Goal: Task Accomplishment & Management: Use online tool/utility

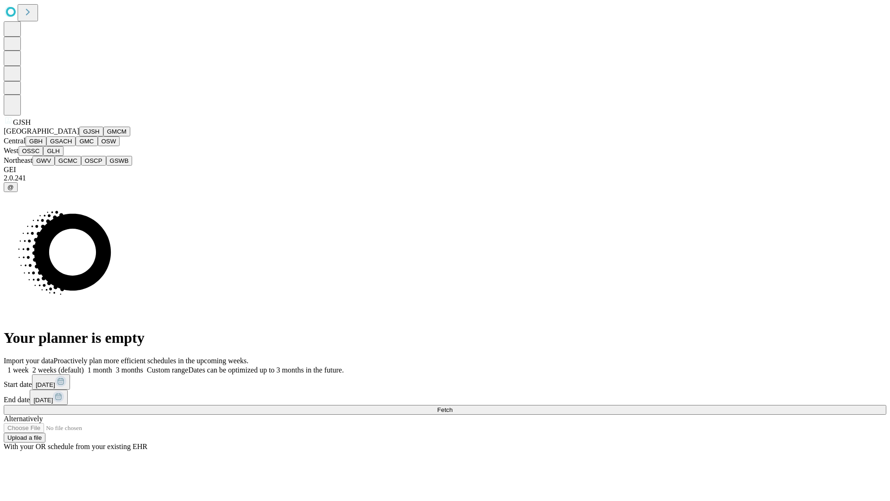
click at [79, 136] on button "GJSH" at bounding box center [91, 132] width 24 height 10
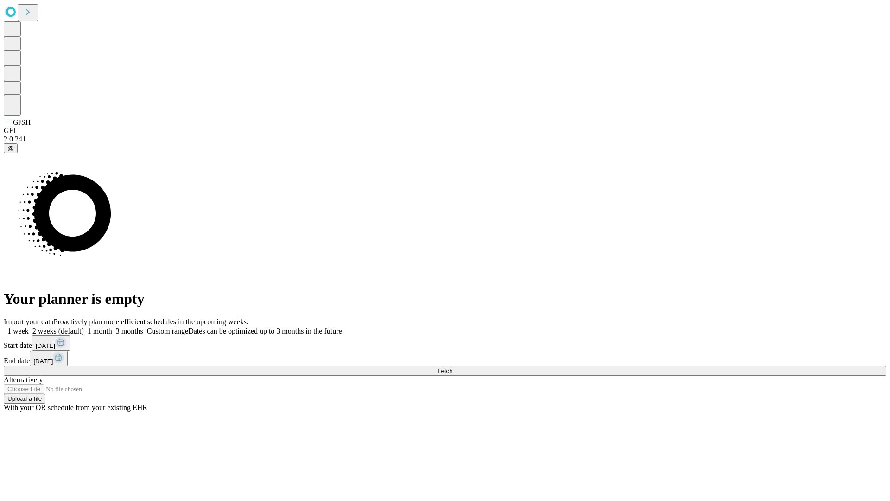
click at [112, 327] on label "1 month" at bounding box center [98, 331] width 28 height 8
click at [453, 367] on span "Fetch" at bounding box center [444, 370] width 15 height 7
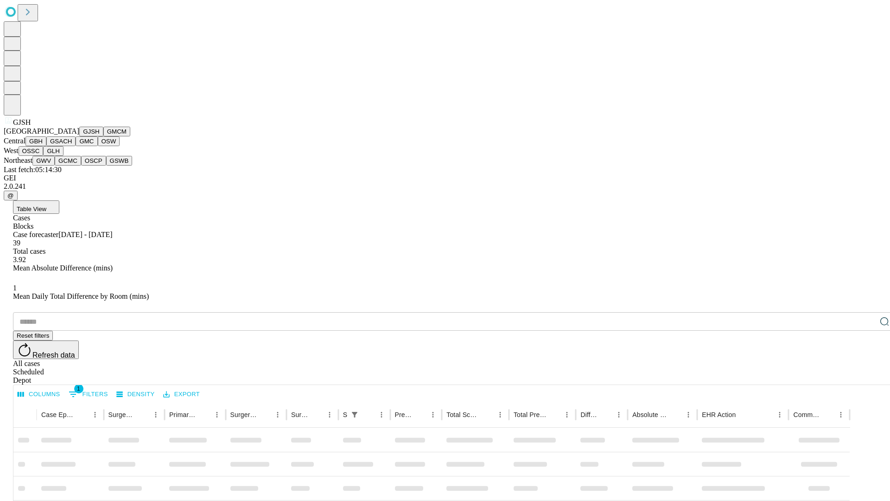
click at [103, 136] on button "GMCM" at bounding box center [116, 132] width 27 height 10
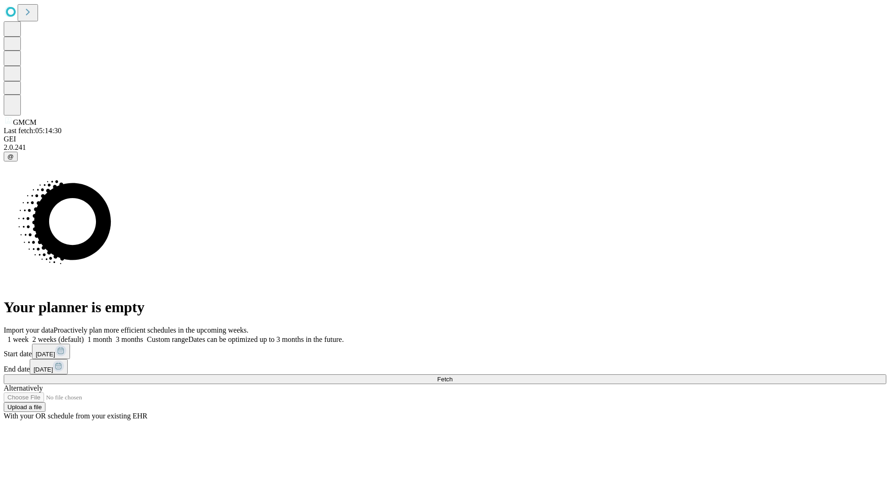
click at [112, 335] on label "1 month" at bounding box center [98, 339] width 28 height 8
click at [453, 376] on span "Fetch" at bounding box center [444, 379] width 15 height 7
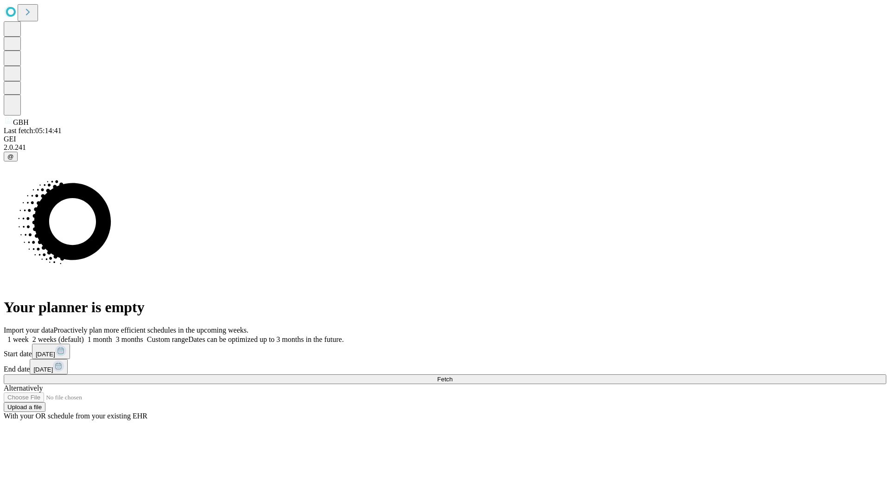
click at [112, 335] on label "1 month" at bounding box center [98, 339] width 28 height 8
click at [453, 376] on span "Fetch" at bounding box center [444, 379] width 15 height 7
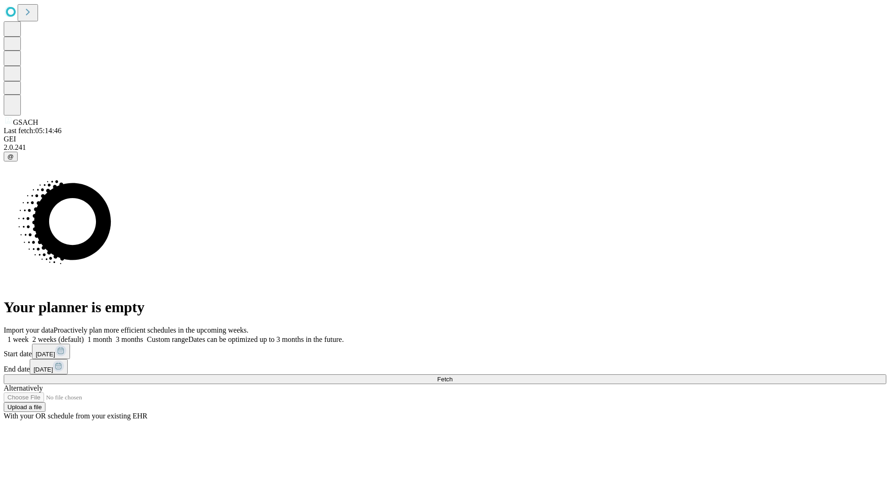
click at [112, 335] on label "1 month" at bounding box center [98, 339] width 28 height 8
click at [453, 376] on span "Fetch" at bounding box center [444, 379] width 15 height 7
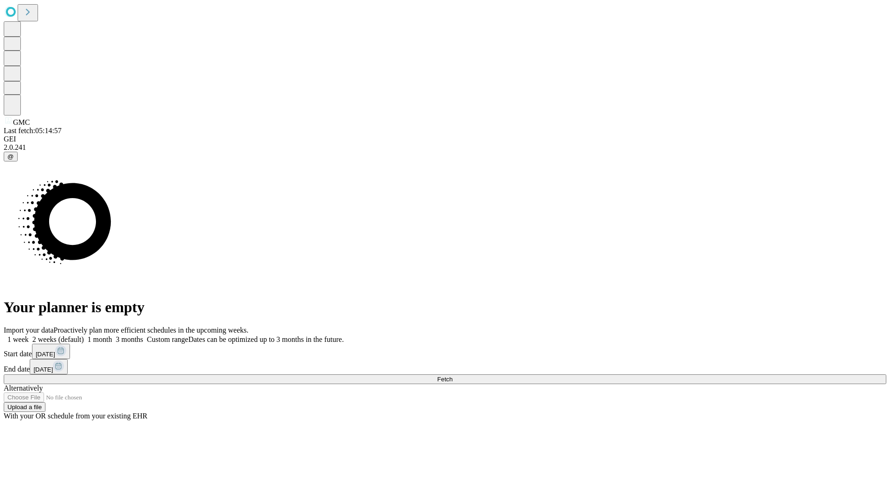
click at [112, 335] on label "1 month" at bounding box center [98, 339] width 28 height 8
click at [453, 376] on span "Fetch" at bounding box center [444, 379] width 15 height 7
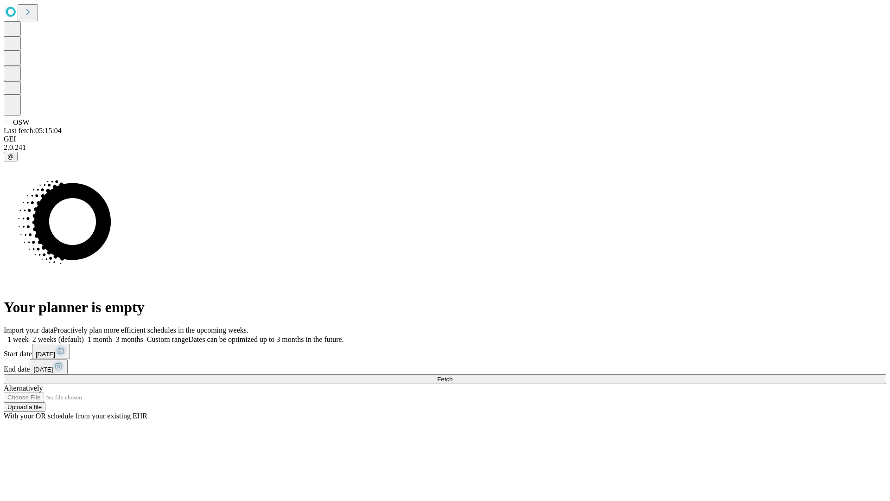
click at [112, 335] on label "1 month" at bounding box center [98, 339] width 28 height 8
click at [453, 376] on span "Fetch" at bounding box center [444, 379] width 15 height 7
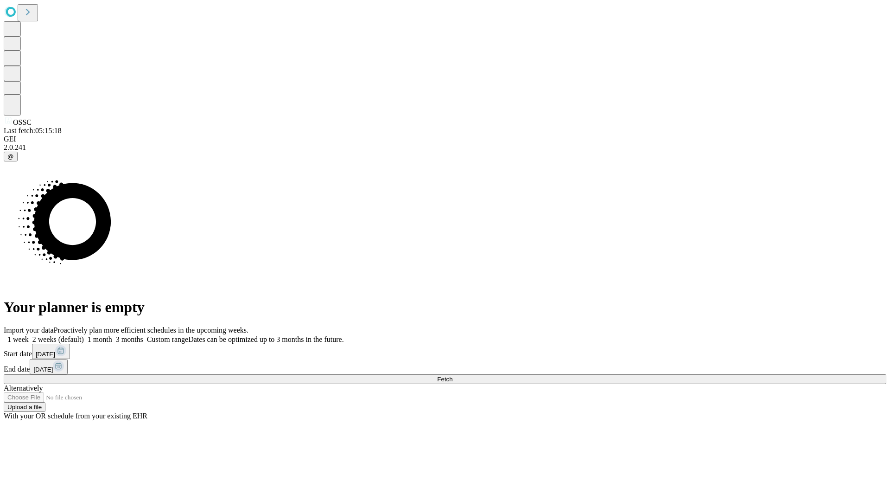
click at [112, 335] on label "1 month" at bounding box center [98, 339] width 28 height 8
click at [453, 376] on span "Fetch" at bounding box center [444, 379] width 15 height 7
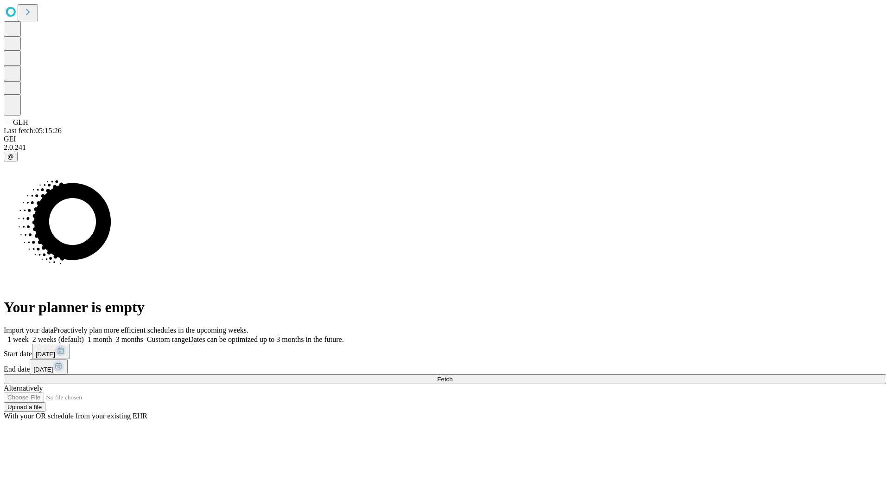
click at [112, 335] on label "1 month" at bounding box center [98, 339] width 28 height 8
click at [453, 376] on span "Fetch" at bounding box center [444, 379] width 15 height 7
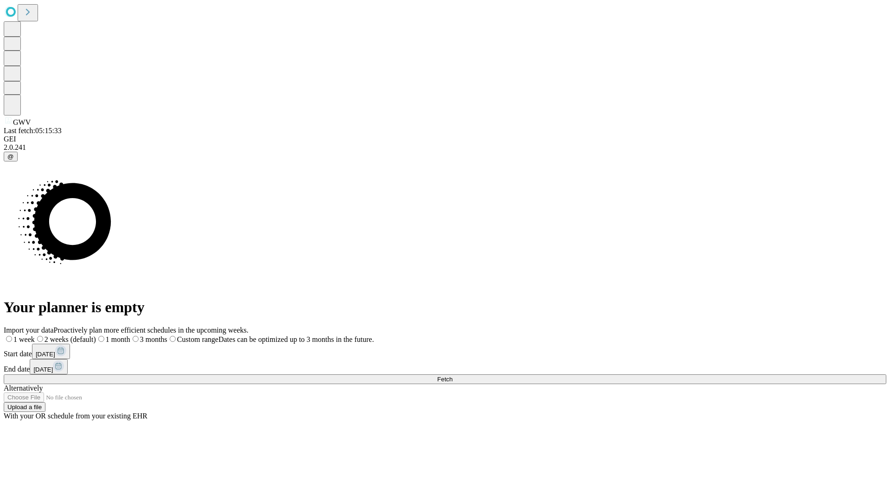
click at [130, 335] on label "1 month" at bounding box center [113, 339] width 34 height 8
click at [453, 376] on span "Fetch" at bounding box center [444, 379] width 15 height 7
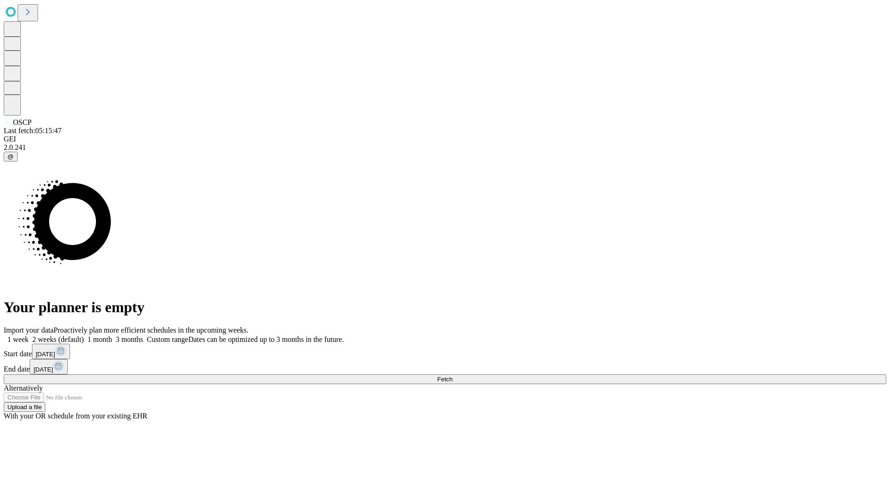
click at [112, 335] on label "1 month" at bounding box center [98, 339] width 28 height 8
click at [453, 376] on span "Fetch" at bounding box center [444, 379] width 15 height 7
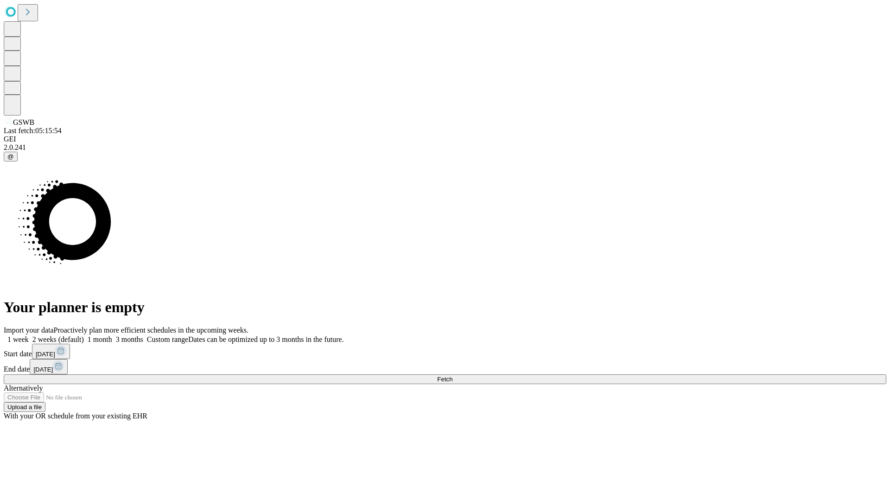
click at [112, 335] on label "1 month" at bounding box center [98, 339] width 28 height 8
click at [453, 376] on span "Fetch" at bounding box center [444, 379] width 15 height 7
